Goal: Task Accomplishment & Management: Use online tool/utility

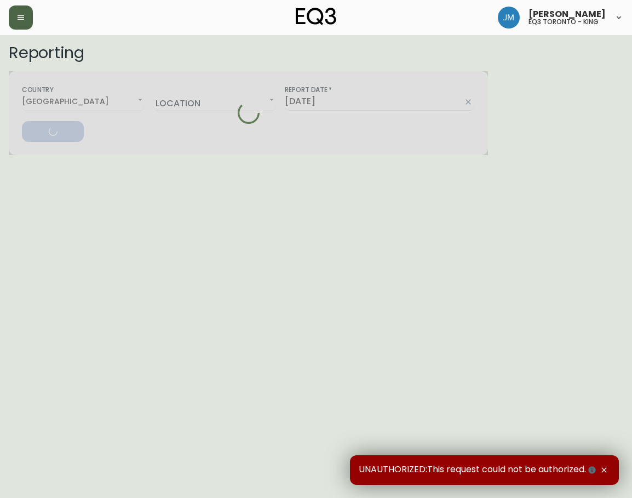
click at [21, 19] on icon "button" at bounding box center [20, 17] width 9 height 9
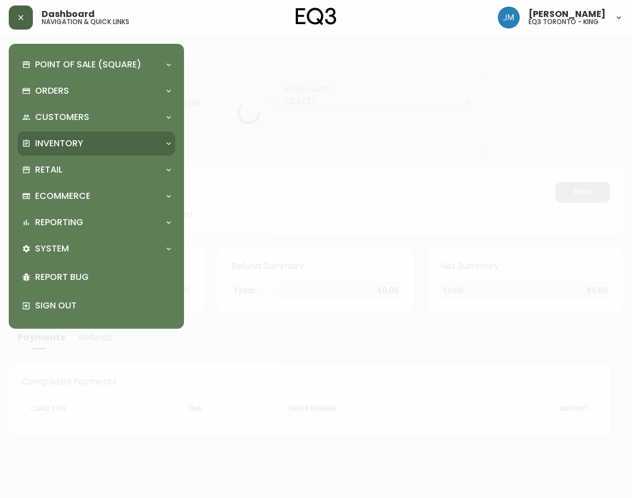
click at [72, 146] on p "Inventory" at bounding box center [59, 143] width 48 height 12
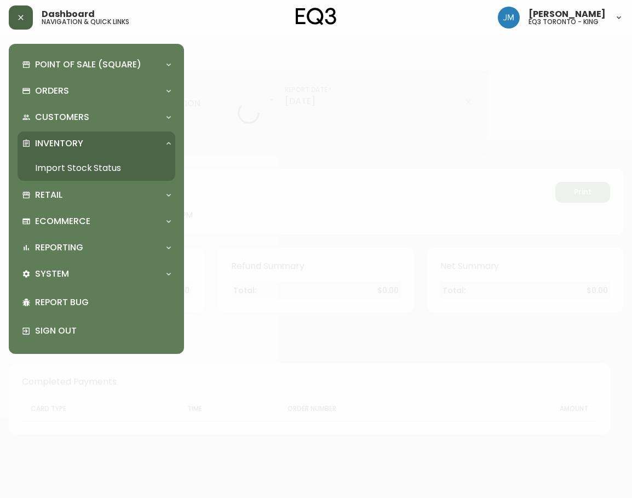
click at [76, 164] on link "Import Stock Status" at bounding box center [97, 168] width 158 height 25
